Goal: Information Seeking & Learning: Learn about a topic

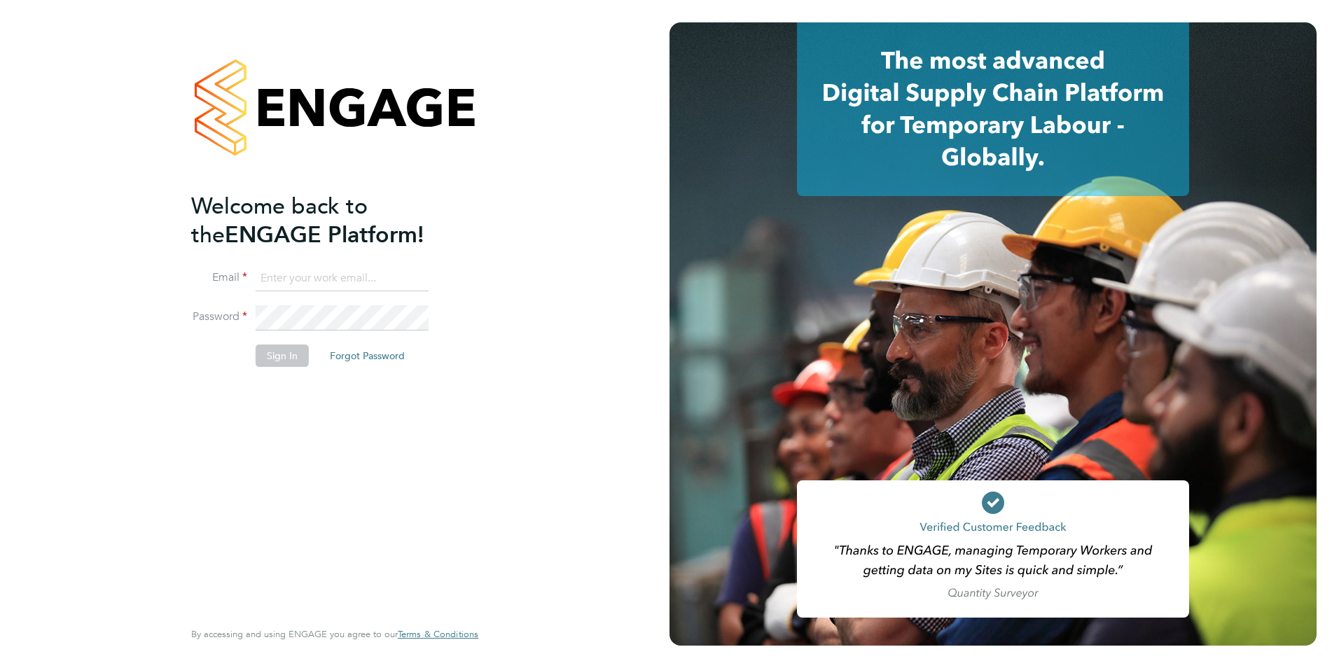
type input "becky@carbonrecruitment.co.uk"
click at [270, 352] on button "Sign In" at bounding box center [282, 356] width 53 height 22
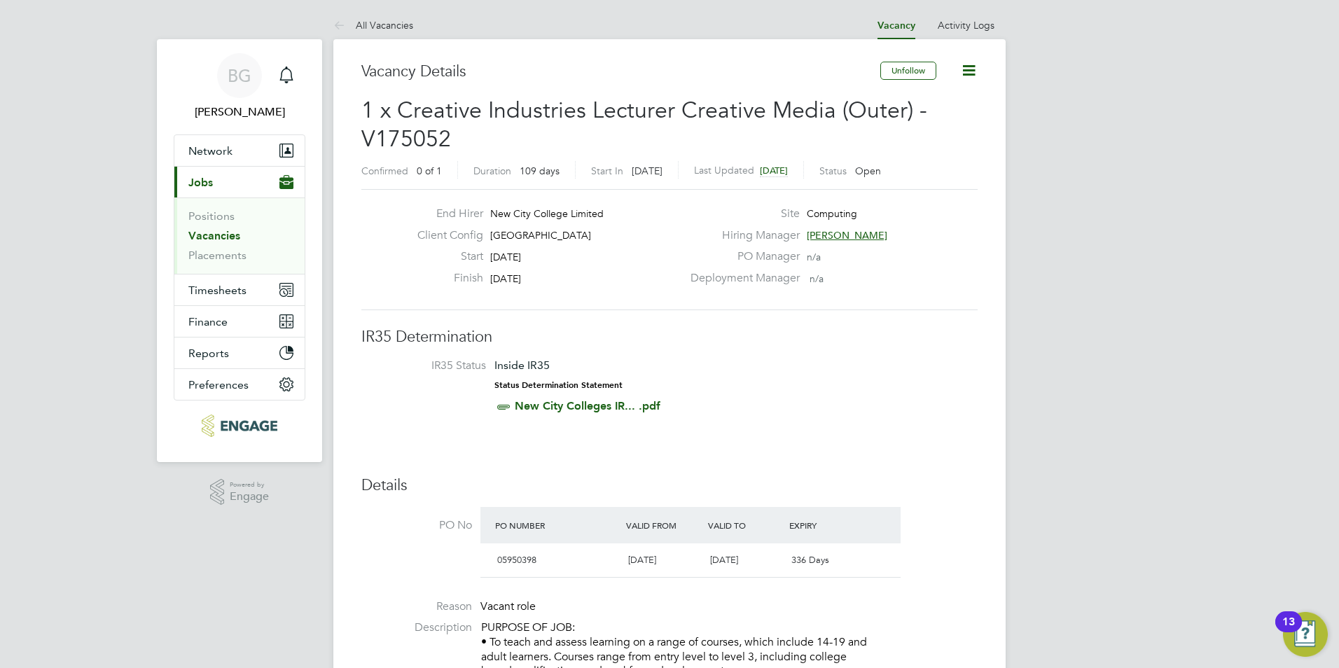
click at [228, 235] on link "Vacancies" at bounding box center [214, 235] width 52 height 13
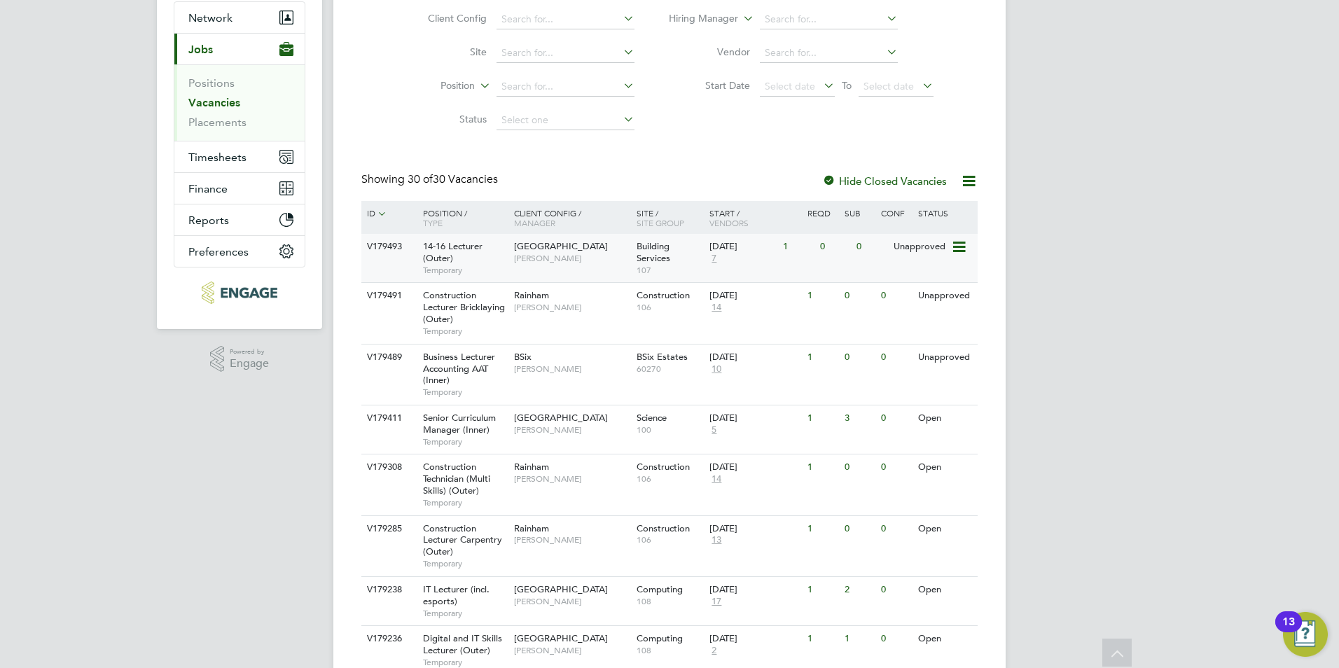
click at [486, 266] on span "Temporary" at bounding box center [465, 270] width 84 height 11
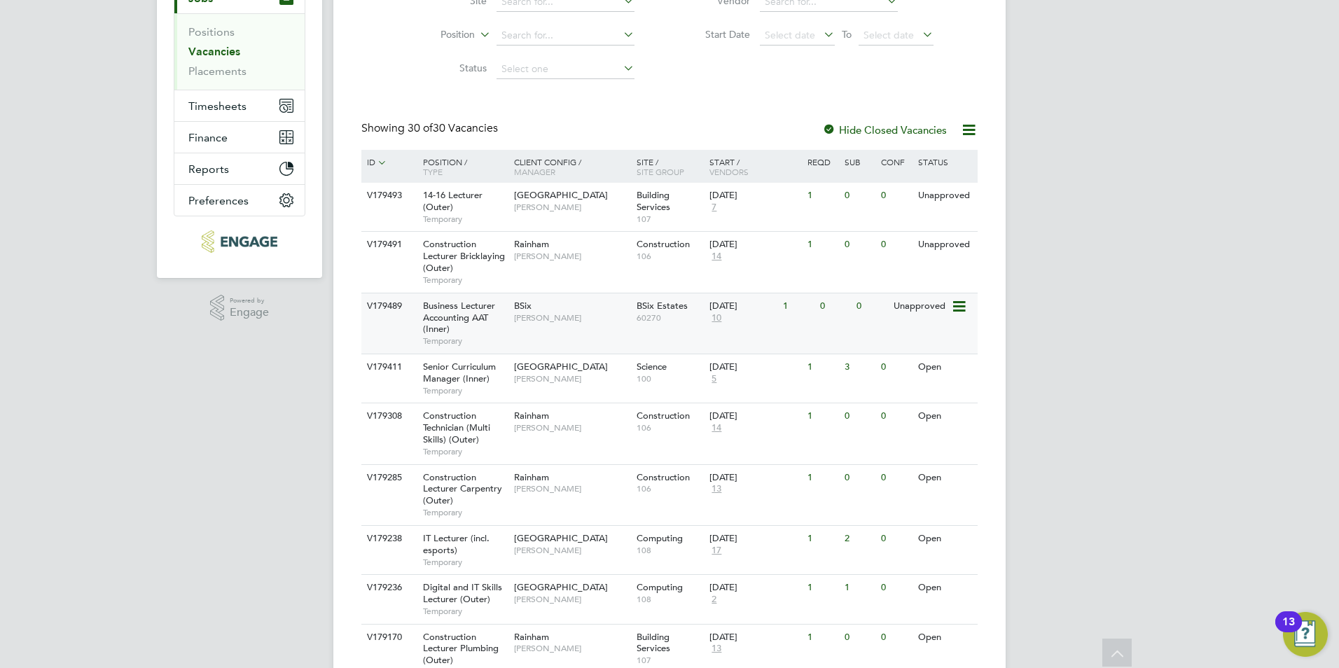
click at [604, 327] on div "BSix Kerry Baker" at bounding box center [572, 311] width 123 height 36
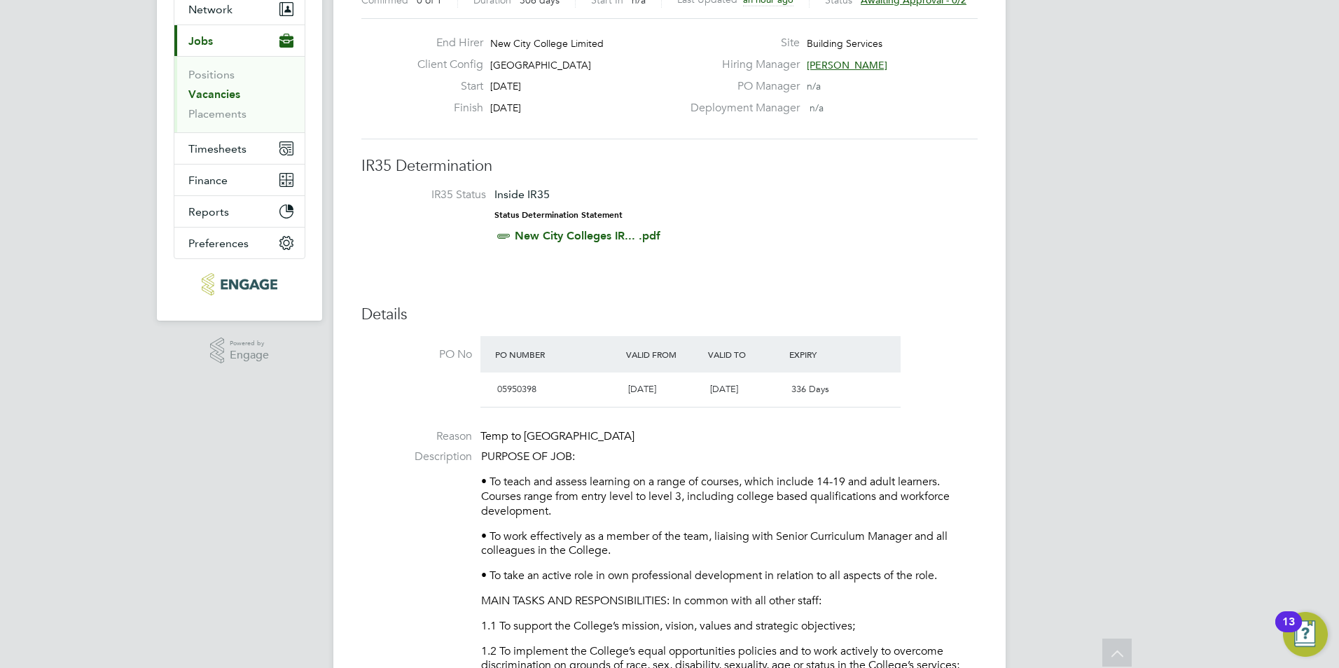
scroll to position [141, 0]
